Goal: Information Seeking & Learning: Find specific fact

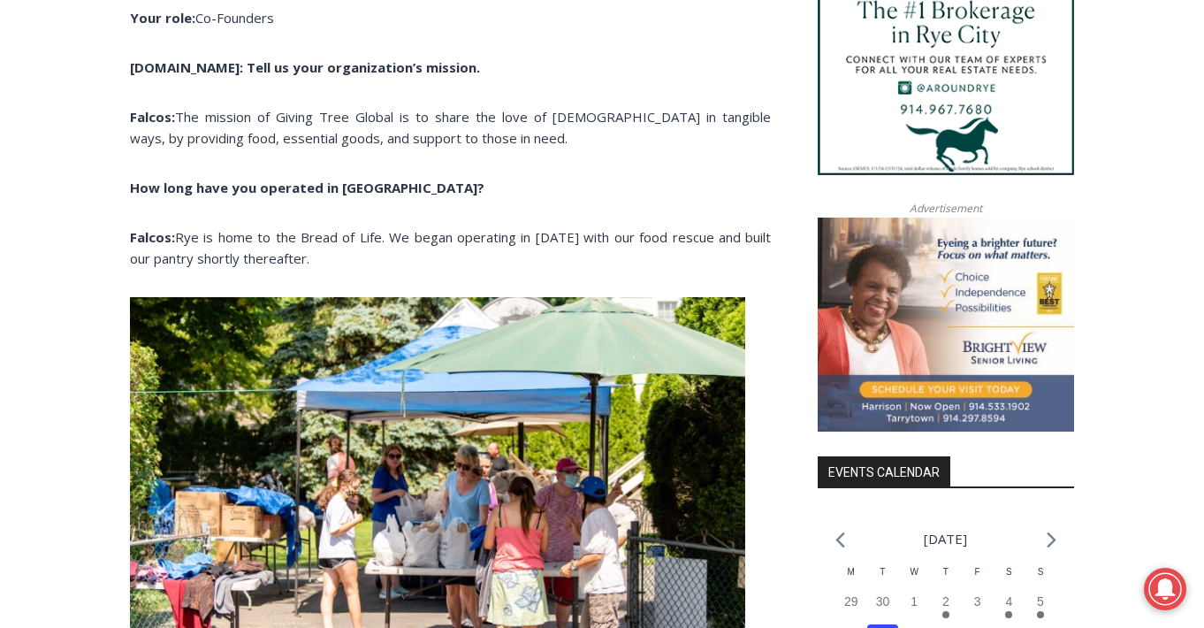
scroll to position [1477, 0]
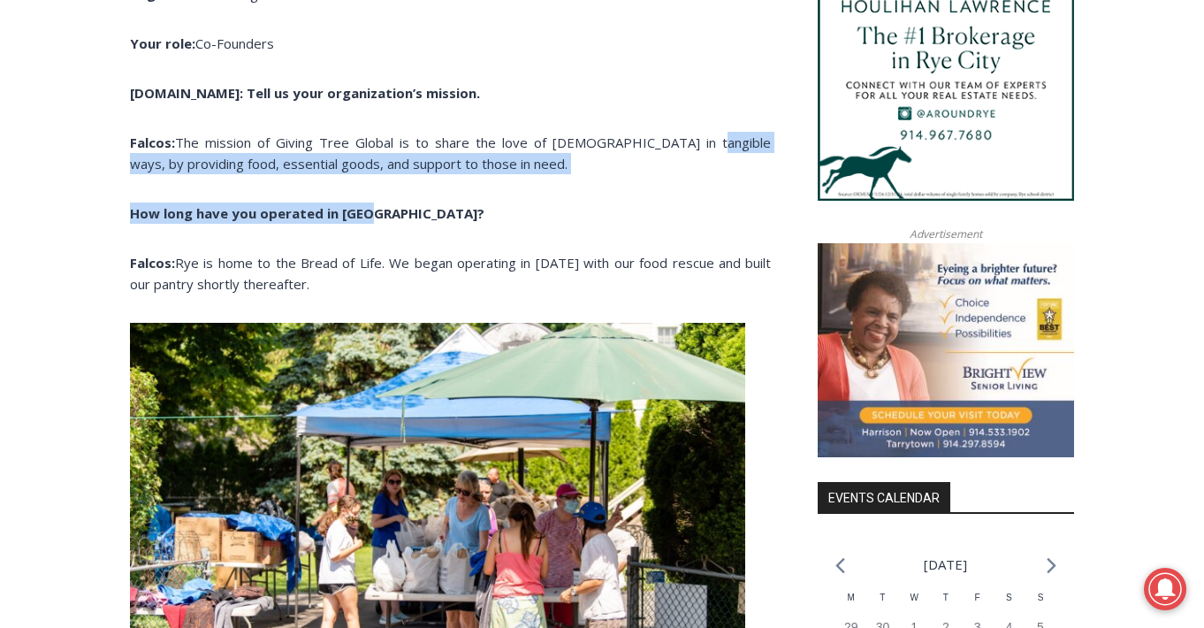
drag, startPoint x: 661, startPoint y: 107, endPoint x: 663, endPoint y: 164, distance: 57.5
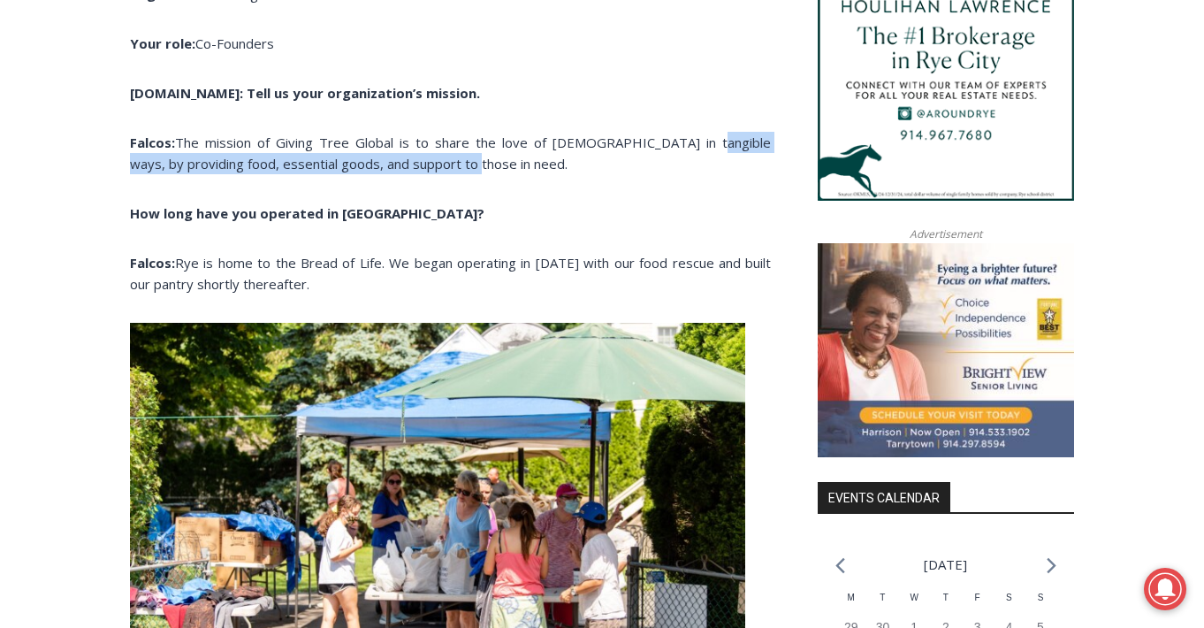
drag, startPoint x: 659, startPoint y: 106, endPoint x: 667, endPoint y: 127, distance: 23.0
click at [667, 132] on p "Falcos: The mission of Giving Tree Global is to share the love of [DEMOGRAPHIC_…" at bounding box center [450, 153] width 641 height 42
copy span "by providing food, essential goods, and support to those in need."
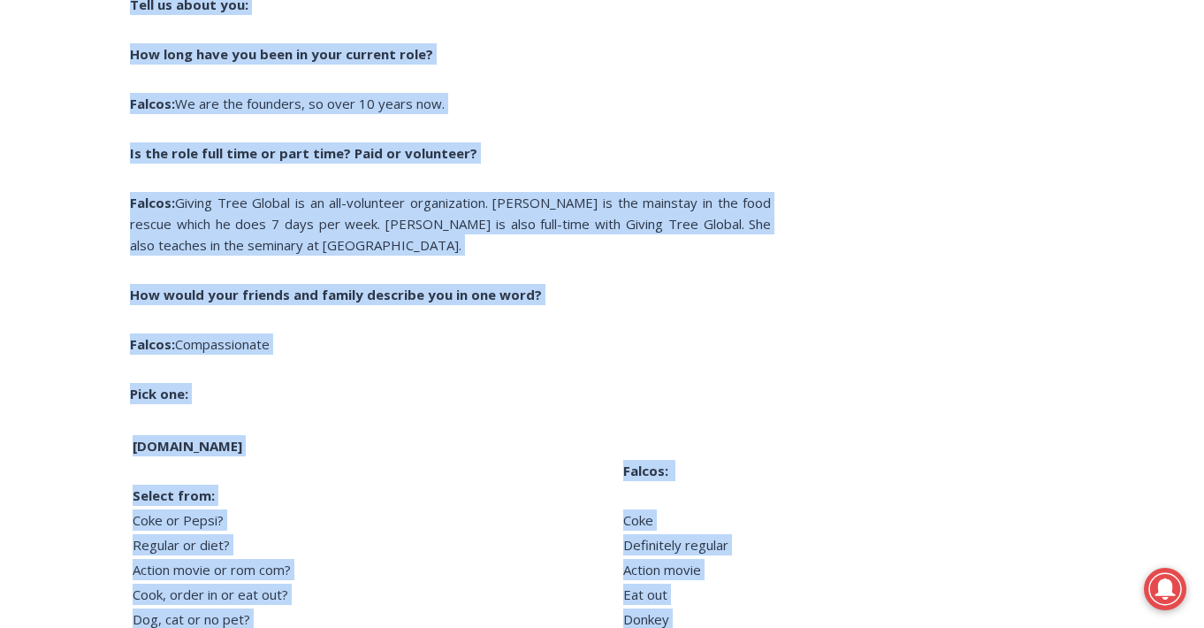
scroll to position [4430, 0]
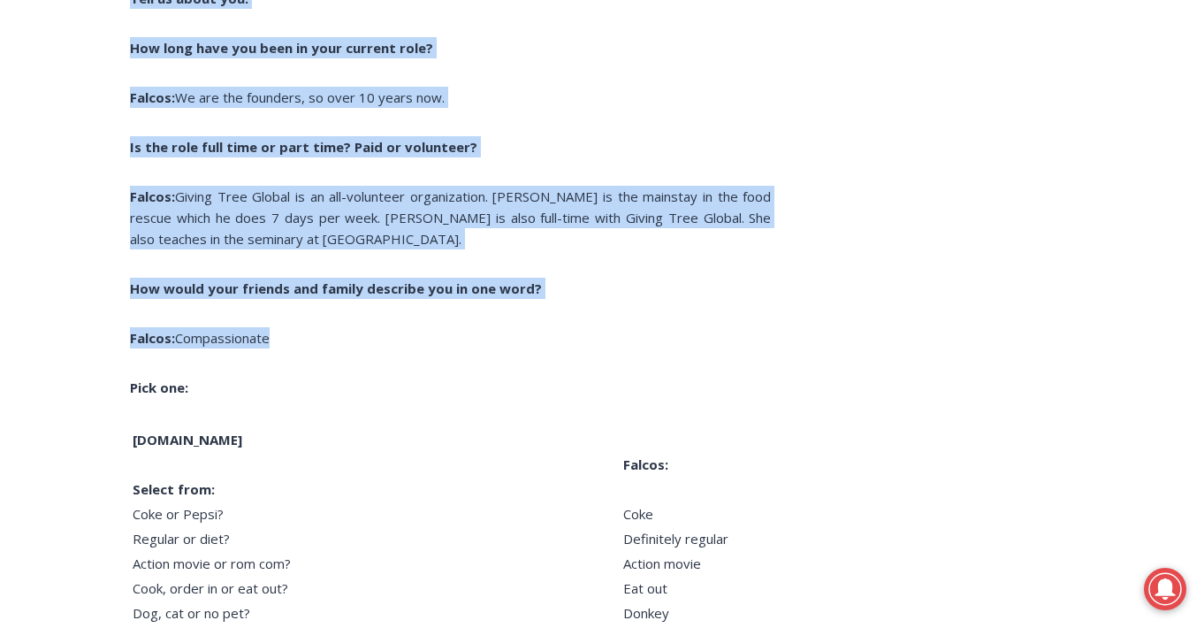
drag, startPoint x: 133, startPoint y: 121, endPoint x: 296, endPoint y: 316, distance: 254.1
copy div "Lore ipsumdolors am cons ad Eli se doe temporincidi utla etdol mag? Aliqua: En …"
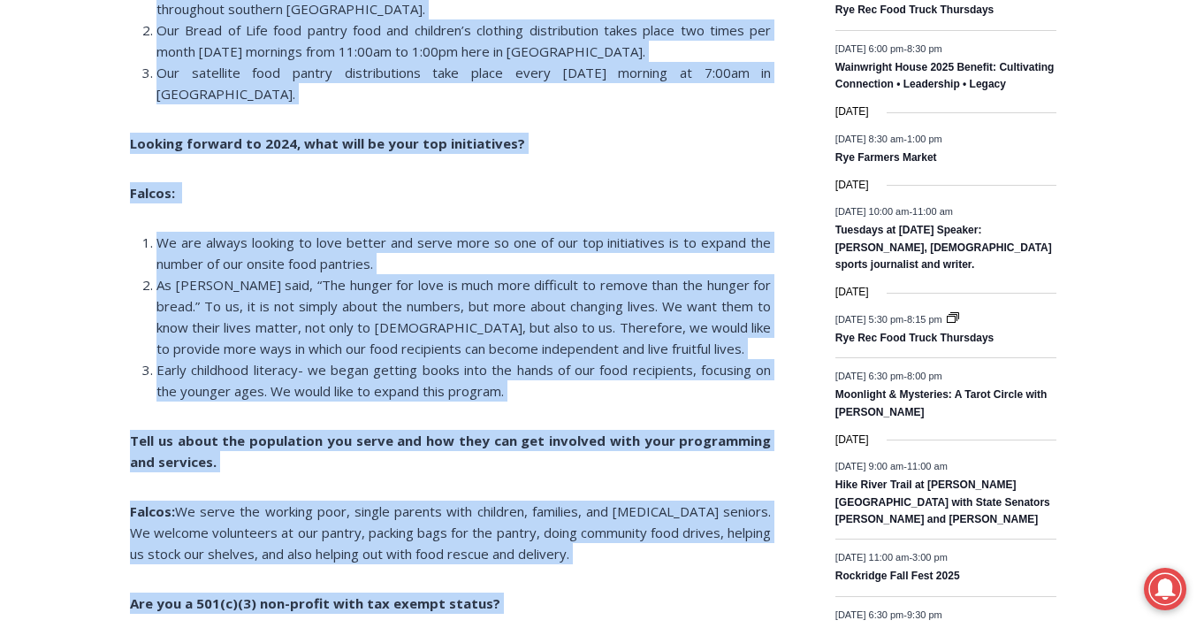
scroll to position [2436, 0]
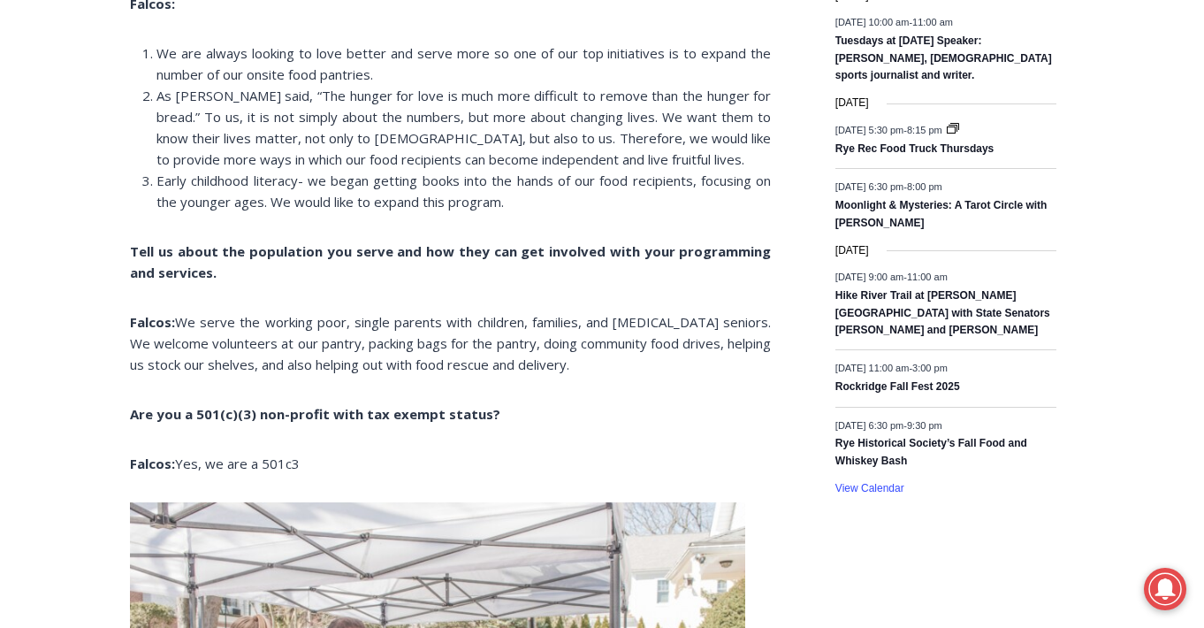
scroll to position [2641, 0]
